Goal: Book appointment/travel/reservation

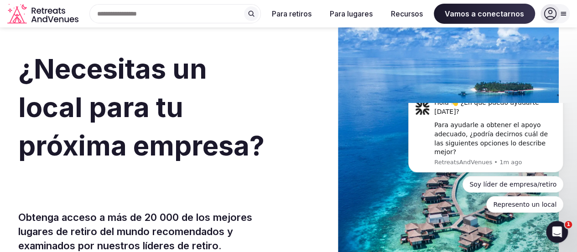
click at [159, 8] on div "Buscar destinos populares [GEOGRAPHIC_DATA], [GEOGRAPHIC_DATA] [GEOGRAPHIC_DATA…" at bounding box center [171, 13] width 179 height 19
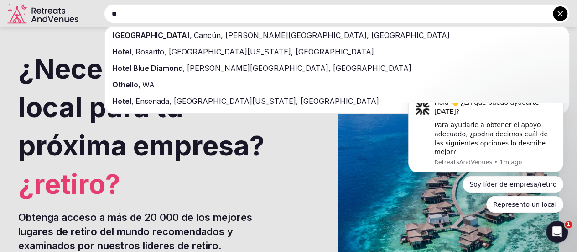
type input "*"
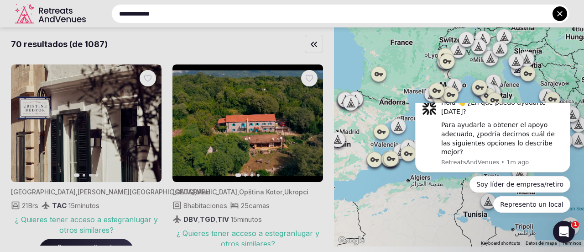
click at [183, 17] on input "**********" at bounding box center [340, 13] width 458 height 19
drag, startPoint x: 216, startPoint y: 14, endPoint x: 82, endPoint y: 13, distance: 134.2
click at [89, 13] on div "**********" at bounding box center [329, 13] width 480 height 19
click at [403, 160] on html "Hola 👋 ¿En qué puedo ayudarte [DATE]? Para ayudarle a obtener el apoyo adecuado…" at bounding box center [493, 160] width 183 height 115
click at [407, 147] on body "Hola 👋 ¿En qué puedo ayudarte [DATE]? Para ayudarle a obtener el apoyo adecuado…" at bounding box center [492, 160] width 175 height 108
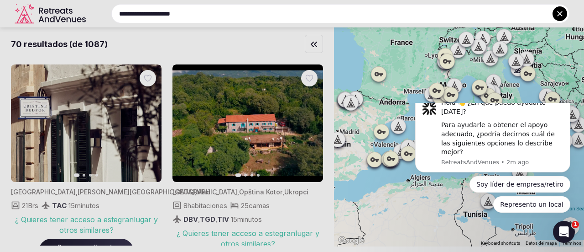
click at [405, 151] on body "Hola 👋 ¿En qué puedo ayudarte [DATE]? Para ayudarle a obtener el apoyo adecuado…" at bounding box center [492, 160] width 175 height 108
click at [556, 10] on icon at bounding box center [560, 13] width 9 height 9
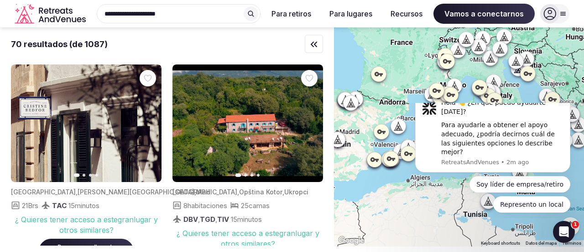
click at [252, 15] on icon at bounding box center [251, 14] width 6 height 6
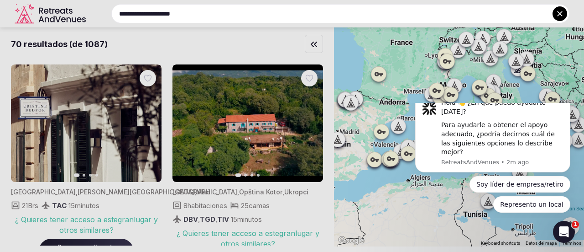
click at [338, 234] on div at bounding box center [292, 126] width 584 height 252
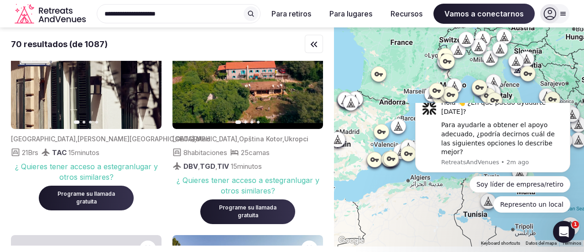
scroll to position [55, 0]
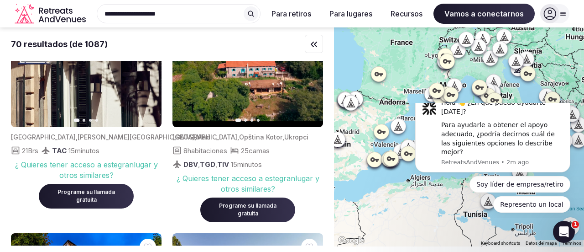
click at [334, 239] on div "70 resultados (de 1087) Diapositiva anterior Siguiente diapositiva España , [PE…" at bounding box center [167, 136] width 334 height 218
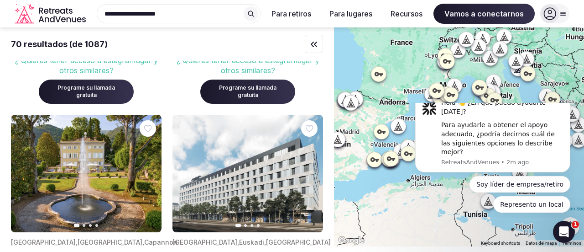
scroll to position [1808, 0]
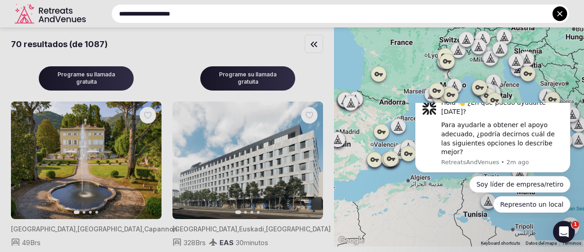
drag, startPoint x: 97, startPoint y: -2, endPoint x: 37, endPoint y: -25, distance: 64.4
click at [37, 0] on html "**********" at bounding box center [292, 126] width 584 height 252
click at [557, 10] on icon at bounding box center [560, 13] width 9 height 9
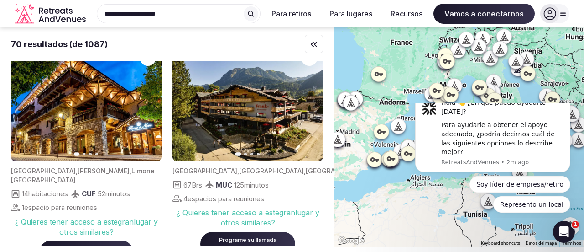
scroll to position [27, 0]
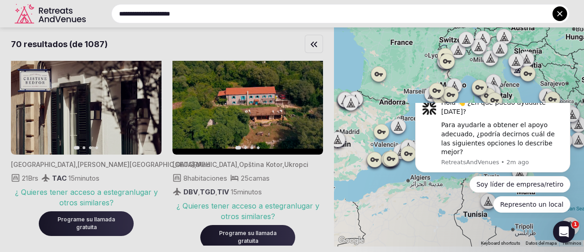
drag, startPoint x: 174, startPoint y: 11, endPoint x: 107, endPoint y: 0, distance: 68.1
click at [107, 4] on div "**********" at bounding box center [329, 13] width 480 height 19
click at [190, 17] on input "**********" at bounding box center [340, 13] width 458 height 19
click at [558, 13] on icon at bounding box center [560, 13] width 9 height 9
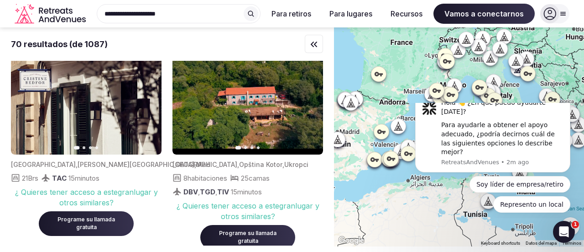
drag, startPoint x: 185, startPoint y: 12, endPoint x: -93, endPoint y: 4, distance: 277.7
click at [0, 4] on html "**********" at bounding box center [292, 126] width 584 height 252
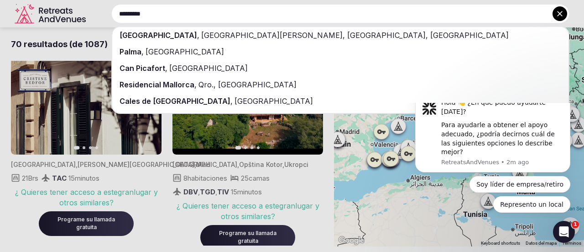
type input "********"
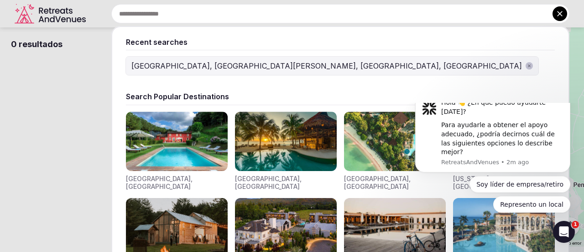
click at [193, 21] on input "text" at bounding box center [340, 13] width 458 height 19
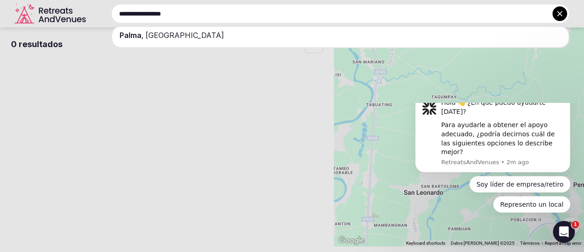
drag, startPoint x: 184, startPoint y: 17, endPoint x: 104, endPoint y: -9, distance: 83.6
click at [104, 0] on html "**********" at bounding box center [292, 126] width 584 height 252
type input "*"
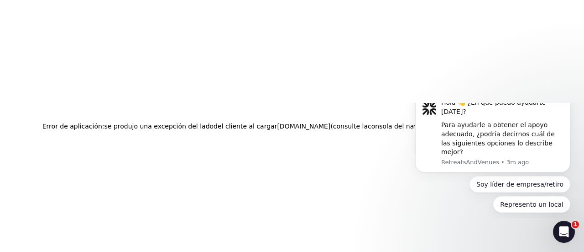
click at [565, 101] on button "Descartar notificación" at bounding box center [568, 95] width 12 height 12
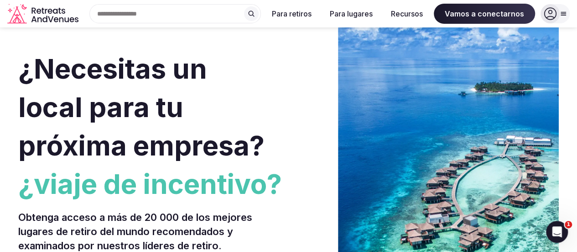
click at [163, 13] on div "Búsquedas recientes [GEOGRAPHIC_DATA], [GEOGRAPHIC_DATA][PERSON_NAME], [GEOGRAP…" at bounding box center [171, 13] width 179 height 19
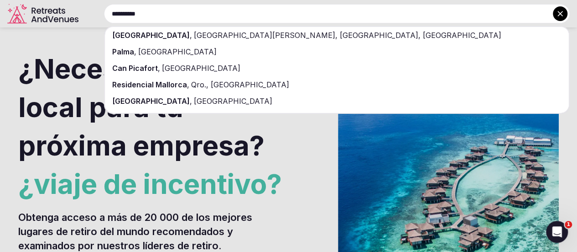
scroll to position [46, 0]
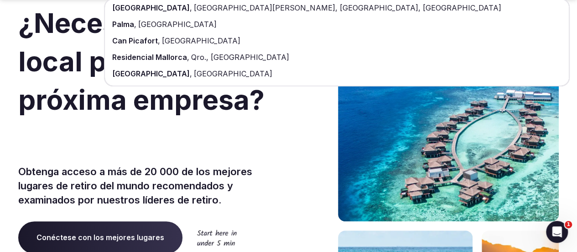
type input "*********"
click at [163, 76] on font "[GEOGRAPHIC_DATA]" at bounding box center [151, 73] width 78 height 9
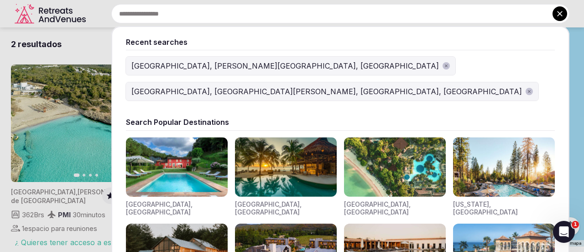
click at [163, 11] on input "text" at bounding box center [340, 13] width 458 height 19
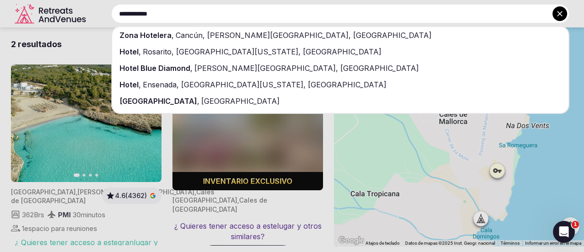
type input "**********"
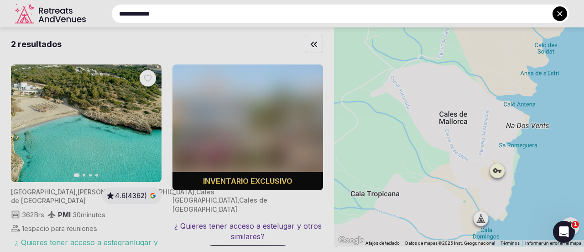
drag, startPoint x: 171, startPoint y: 13, endPoint x: 34, endPoint y: 12, distance: 137.0
click at [89, 12] on div "**********" at bounding box center [329, 13] width 480 height 19
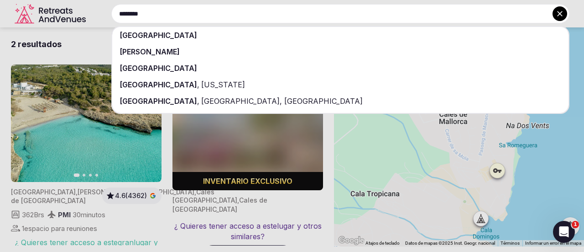
type input "********"
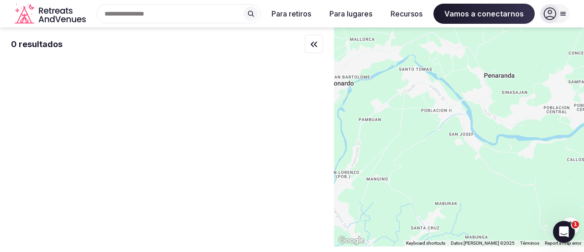
drag, startPoint x: 451, startPoint y: 173, endPoint x: 361, endPoint y: 64, distance: 141.7
click at [361, 64] on div at bounding box center [459, 136] width 250 height 219
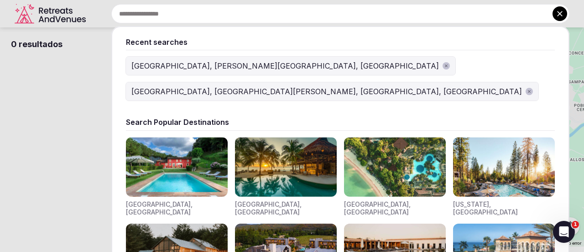
click at [176, 12] on div "Recent searches [GEOGRAPHIC_DATA], [PERSON_NAME][GEOGRAPHIC_DATA], [GEOGRAPHIC_…" at bounding box center [329, 13] width 480 height 19
click at [186, 64] on font "[GEOGRAPHIC_DATA], [PERSON_NAME][GEOGRAPHIC_DATA], [GEOGRAPHIC_DATA]" at bounding box center [285, 65] width 308 height 9
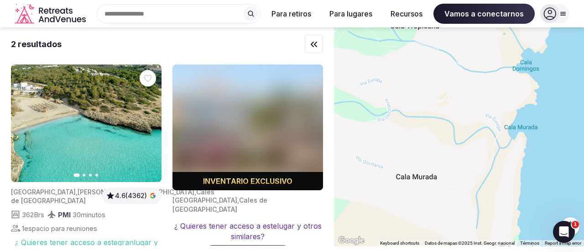
drag, startPoint x: 457, startPoint y: 167, endPoint x: 497, endPoint y: 0, distance: 170.7
click at [497, 0] on body "Text original Puntua aquesta traducció Els teus suggeriments s'utilitzaran per …" at bounding box center [292, 126] width 584 height 252
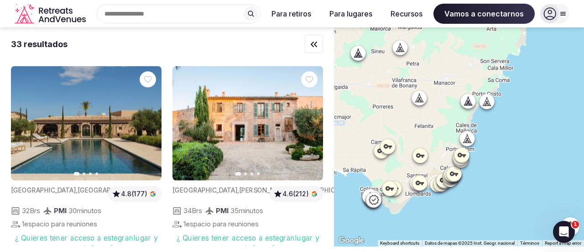
drag, startPoint x: 421, startPoint y: 152, endPoint x: 432, endPoint y: 149, distance: 10.9
click at [432, 149] on div at bounding box center [459, 136] width 250 height 219
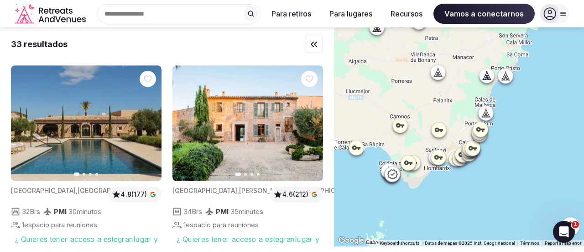
drag, startPoint x: 387, startPoint y: 178, endPoint x: 410, endPoint y: 145, distance: 40.8
click at [410, 145] on div at bounding box center [459, 136] width 250 height 219
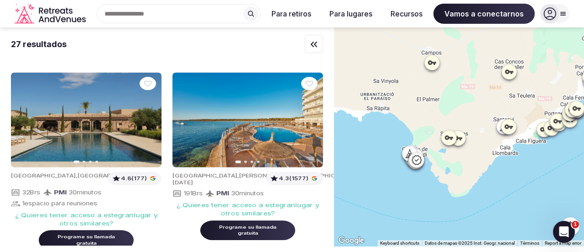
click at [449, 191] on div at bounding box center [459, 136] width 250 height 219
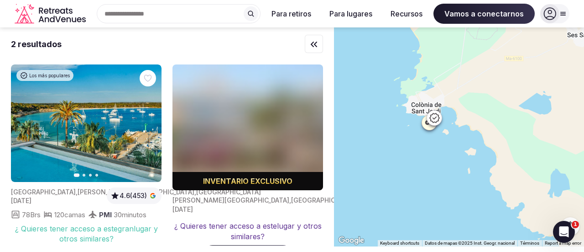
drag, startPoint x: 369, startPoint y: 119, endPoint x: 457, endPoint y: 189, distance: 112.1
click at [457, 189] on div at bounding box center [459, 136] width 250 height 219
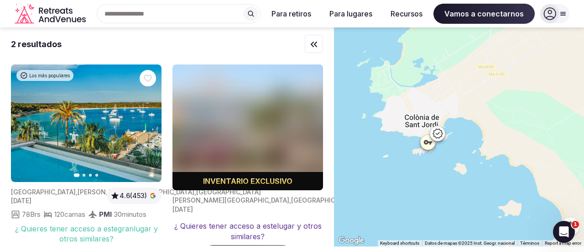
drag, startPoint x: 445, startPoint y: 90, endPoint x: 467, endPoint y: 183, distance: 95.8
click at [467, 183] on div at bounding box center [459, 136] width 250 height 219
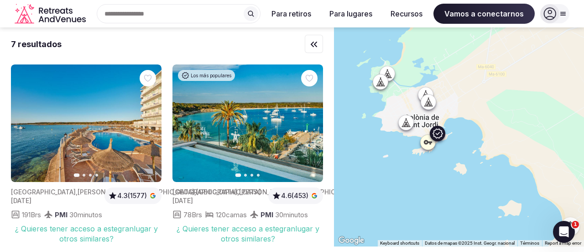
click at [314, 122] on button "Siguiente diapositiva" at bounding box center [310, 123] width 15 height 15
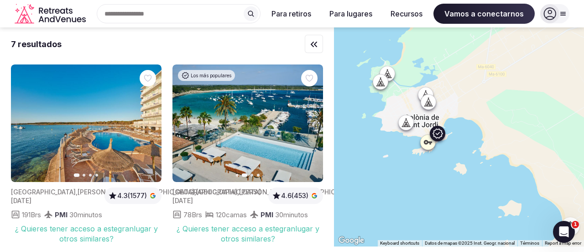
click at [314, 122] on button "Siguiente diapositiva" at bounding box center [310, 123] width 15 height 15
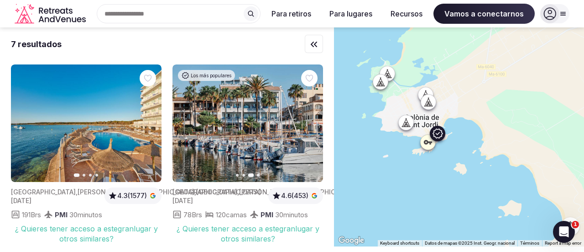
click at [314, 122] on button "Siguiente diapositiva" at bounding box center [310, 123] width 15 height 15
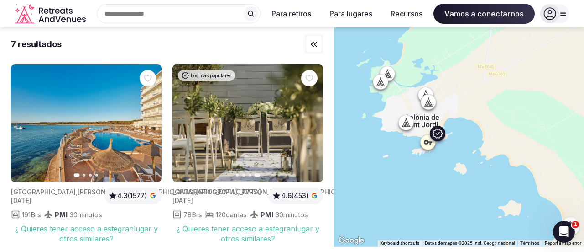
click at [192, 121] on button "Diapositiva anterior" at bounding box center [185, 123] width 15 height 15
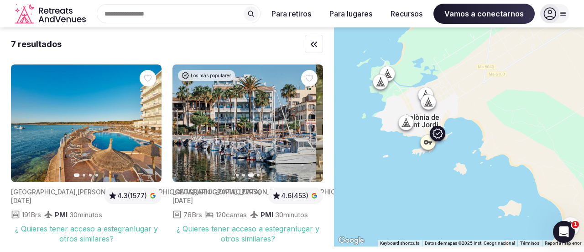
click at [192, 121] on button "Diapositiva anterior" at bounding box center [185, 123] width 15 height 15
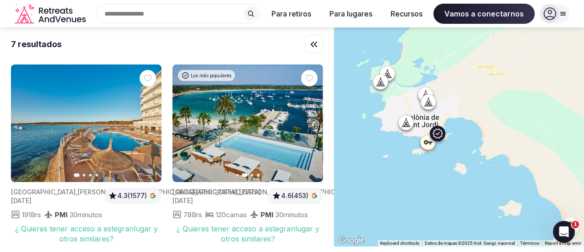
click at [192, 121] on button "Diapositiva anterior" at bounding box center [185, 123] width 15 height 15
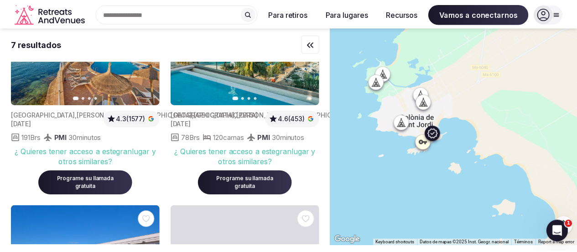
scroll to position [91, 0]
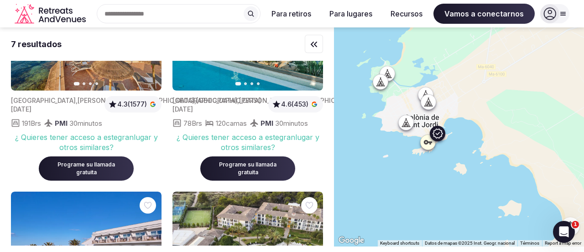
click at [236, 166] on font "Programe su llamada gratuita" at bounding box center [248, 168] width 58 height 15
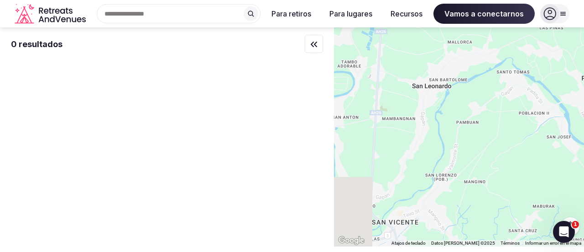
drag, startPoint x: 447, startPoint y: 180, endPoint x: 457, endPoint y: 53, distance: 127.7
click at [457, 53] on div at bounding box center [459, 136] width 250 height 219
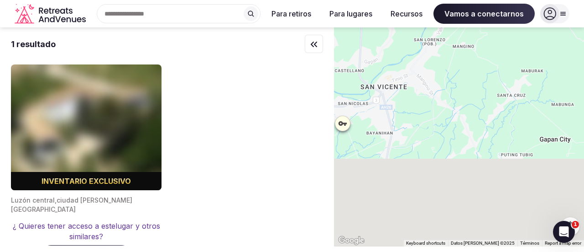
drag, startPoint x: 414, startPoint y: 166, endPoint x: 399, endPoint y: 32, distance: 134.1
click at [399, 32] on div at bounding box center [459, 136] width 250 height 219
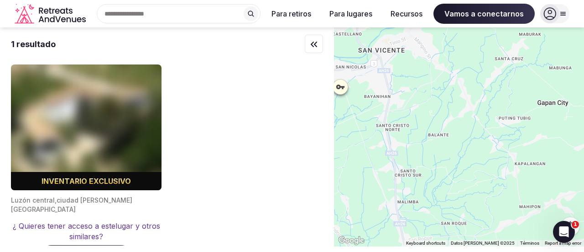
click at [140, 13] on div "Búsquedas recientes [GEOGRAPHIC_DATA], [PERSON_NAME][GEOGRAPHIC_DATA], [GEOGRAP…" at bounding box center [174, 13] width 171 height 19
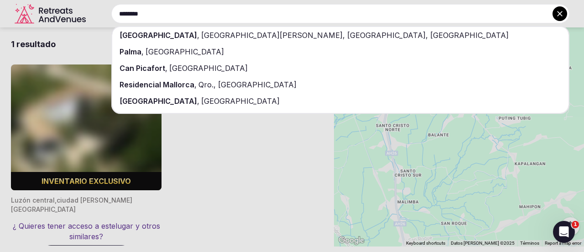
type input "********"
click at [157, 105] on div "[GEOGRAPHIC_DATA] , [GEOGRAPHIC_DATA]" at bounding box center [340, 101] width 457 height 16
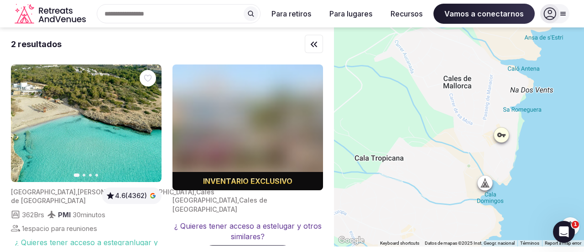
drag, startPoint x: 450, startPoint y: 134, endPoint x: 452, endPoint y: 90, distance: 43.9
click at [452, 90] on div at bounding box center [459, 136] width 250 height 219
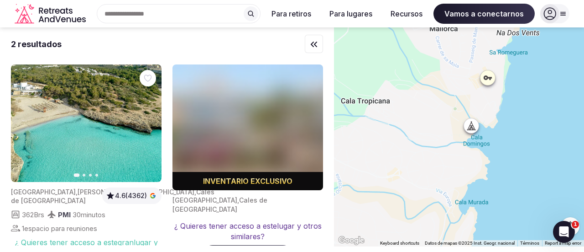
drag, startPoint x: 482, startPoint y: 129, endPoint x: 472, endPoint y: 73, distance: 56.6
click at [472, 73] on div at bounding box center [459, 136] width 250 height 219
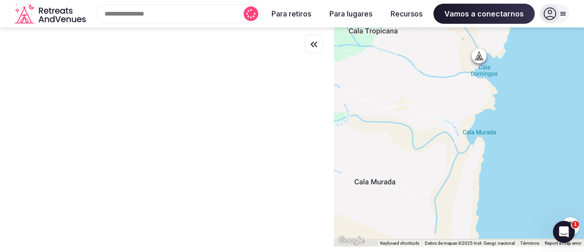
drag, startPoint x: 432, startPoint y: 157, endPoint x: 441, endPoint y: 93, distance: 65.4
click at [441, 93] on div at bounding box center [459, 136] width 250 height 219
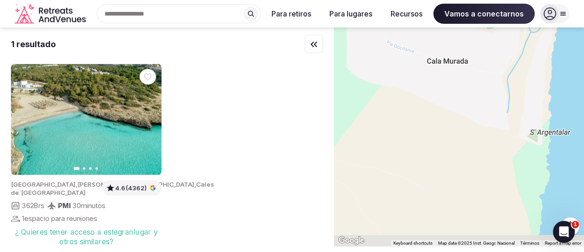
drag, startPoint x: 435, startPoint y: 179, endPoint x: 457, endPoint y: 101, distance: 81.3
click at [505, 56] on div at bounding box center [459, 136] width 250 height 219
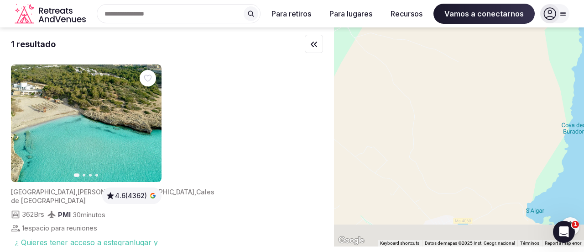
drag, startPoint x: 425, startPoint y: 87, endPoint x: 436, endPoint y: 95, distance: 13.4
click at [434, 65] on div at bounding box center [459, 136] width 250 height 219
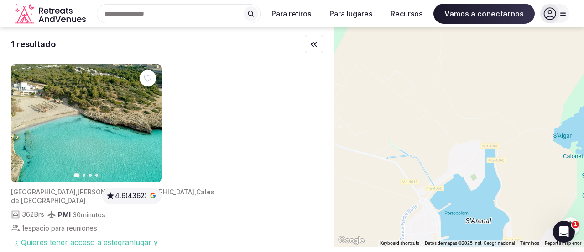
drag, startPoint x: 440, startPoint y: 135, endPoint x: 460, endPoint y: 101, distance: 39.3
click at [459, 104] on div at bounding box center [459, 136] width 250 height 219
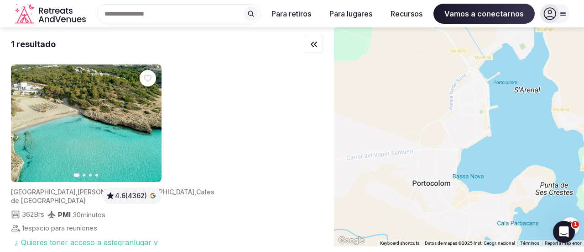
drag, startPoint x: 455, startPoint y: 151, endPoint x: 458, endPoint y: 114, distance: 36.7
click at [458, 114] on div at bounding box center [459, 136] width 250 height 219
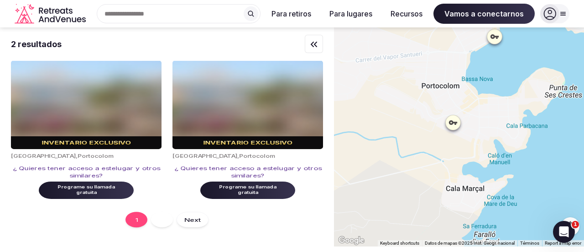
drag, startPoint x: 456, startPoint y: 206, endPoint x: 471, endPoint y: 84, distance: 123.3
click at [473, 66] on div at bounding box center [459, 136] width 250 height 219
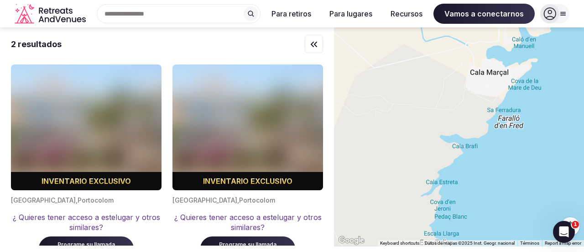
drag, startPoint x: 413, startPoint y: 162, endPoint x: 502, endPoint y: 13, distance: 173.0
click at [501, 12] on body "Text original Puntua aquesta traducció Els teus suggeriments s'utilitzaran per …" at bounding box center [292, 126] width 584 height 252
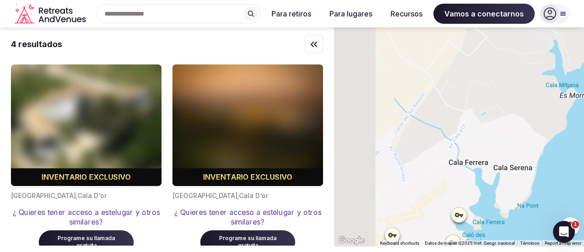
drag, startPoint x: 491, startPoint y: 184, endPoint x: 517, endPoint y: 164, distance: 32.5
click at [517, 164] on div at bounding box center [459, 136] width 250 height 219
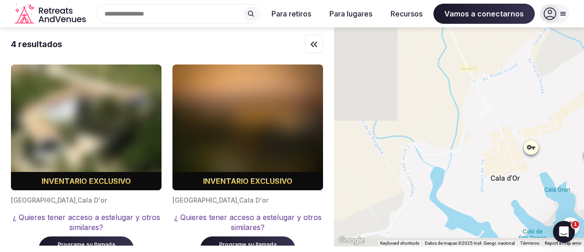
drag, startPoint x: 503, startPoint y: 147, endPoint x: 488, endPoint y: 96, distance: 53.4
click at [507, 94] on div at bounding box center [459, 136] width 250 height 219
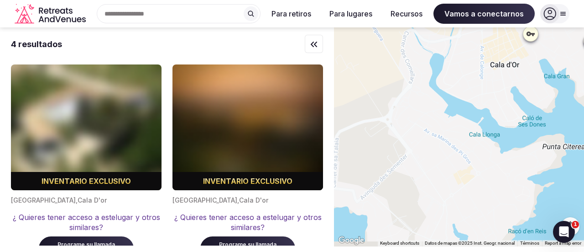
drag, startPoint x: 443, startPoint y: 148, endPoint x: 468, endPoint y: 89, distance: 64.4
click at [472, 73] on div at bounding box center [459, 136] width 250 height 219
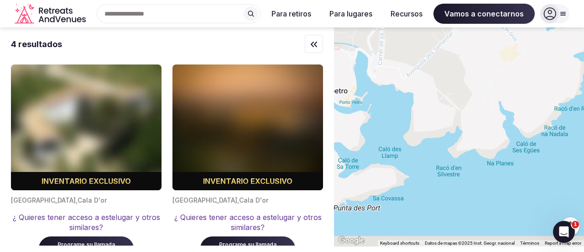
drag, startPoint x: 452, startPoint y: 95, endPoint x: 458, endPoint y: 69, distance: 26.6
click at [458, 55] on div at bounding box center [459, 136] width 250 height 219
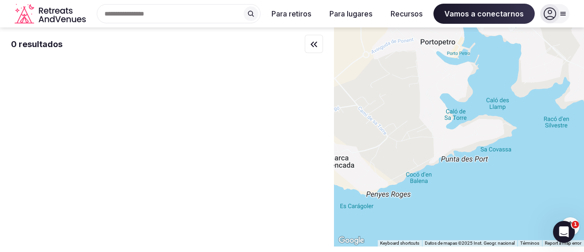
drag, startPoint x: 410, startPoint y: 113, endPoint x: 533, endPoint y: 208, distance: 155.2
click at [533, 208] on div at bounding box center [459, 136] width 250 height 219
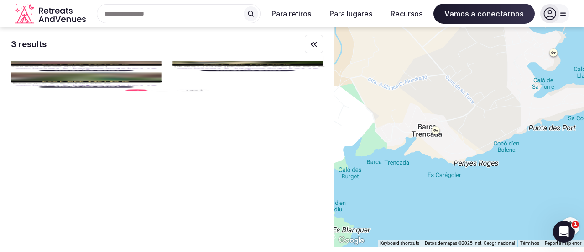
drag, startPoint x: 472, startPoint y: 203, endPoint x: 516, endPoint y: 109, distance: 104.1
click at [516, 107] on div at bounding box center [459, 136] width 250 height 219
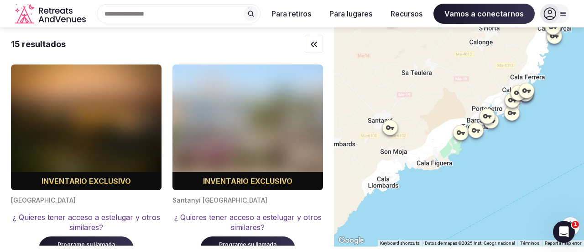
drag, startPoint x: 411, startPoint y: 180, endPoint x: 470, endPoint y: 94, distance: 104.7
click at [470, 94] on div at bounding box center [459, 136] width 250 height 219
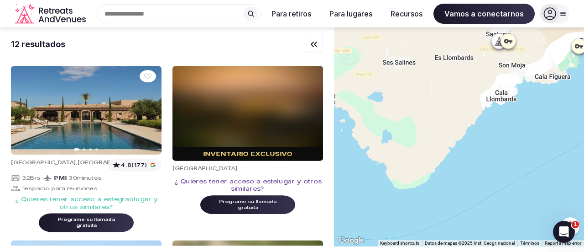
drag, startPoint x: 476, startPoint y: 138, endPoint x: 509, endPoint y: 138, distance: 32.9
click at [507, 137] on div at bounding box center [459, 136] width 250 height 219
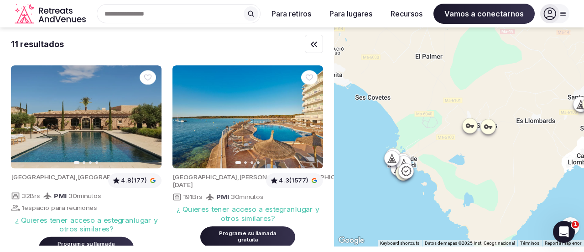
click at [453, 210] on div at bounding box center [459, 136] width 250 height 219
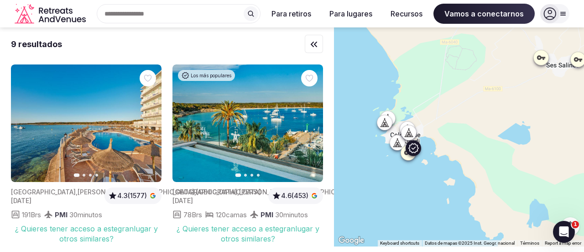
click at [254, 162] on img at bounding box center [248, 122] width 151 height 117
